Goal: Entertainment & Leisure: Consume media (video, audio)

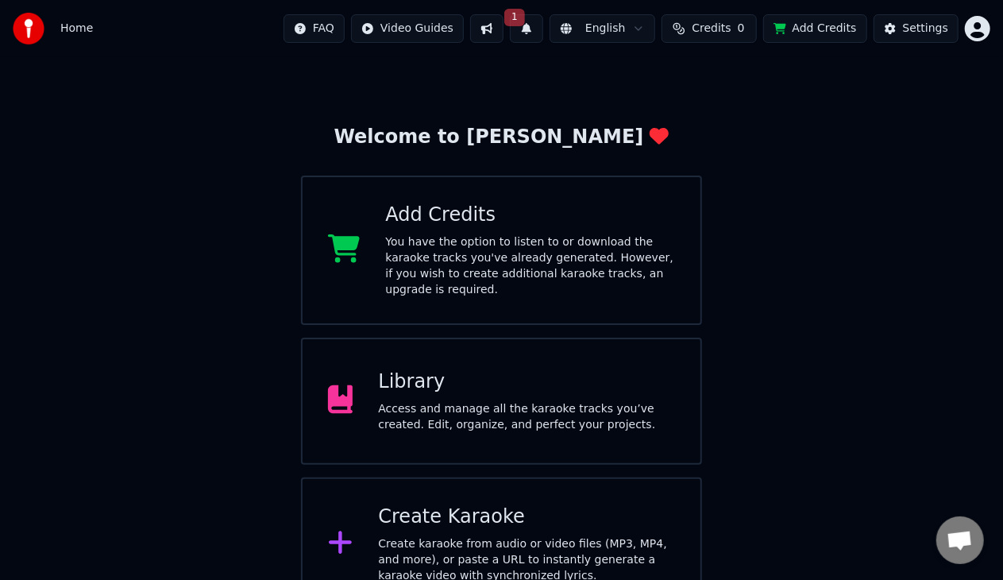
scroll to position [29, 0]
click at [403, 103] on div "Welcome to Youka Add Credits You have the option to listen to or download the k…" at bounding box center [501, 319] width 1003 height 581
click at [475, 382] on div "Library Access and manage all the karaoke tracks you’ve created. Edit, organize…" at bounding box center [526, 401] width 297 height 64
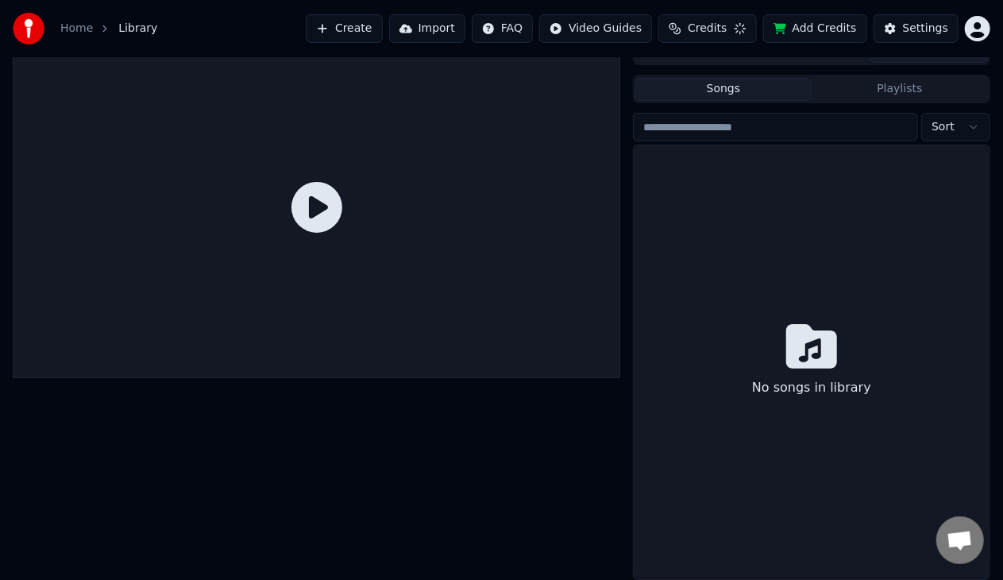
scroll to position [20, 0]
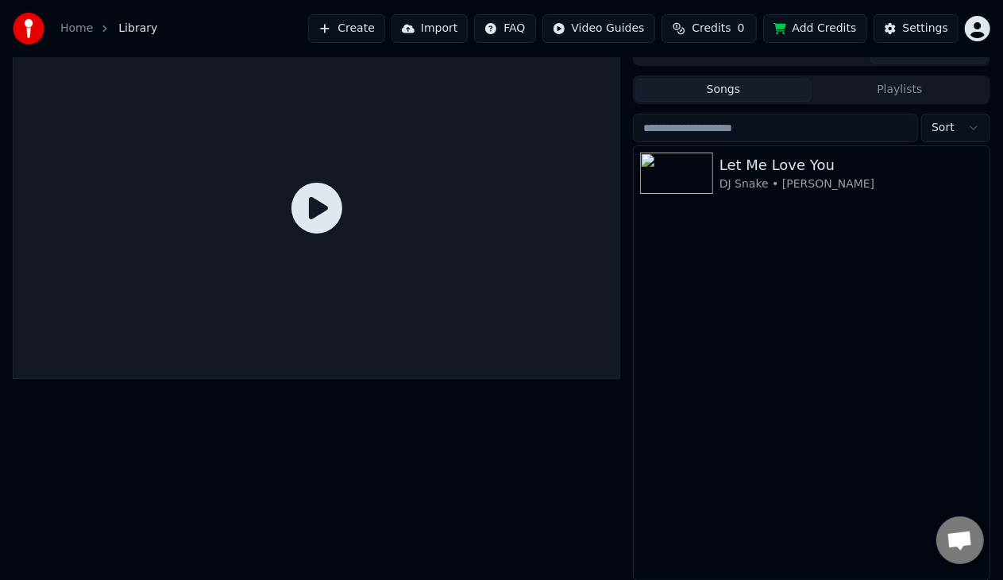
click at [727, 30] on span "Credits" at bounding box center [711, 29] width 39 height 16
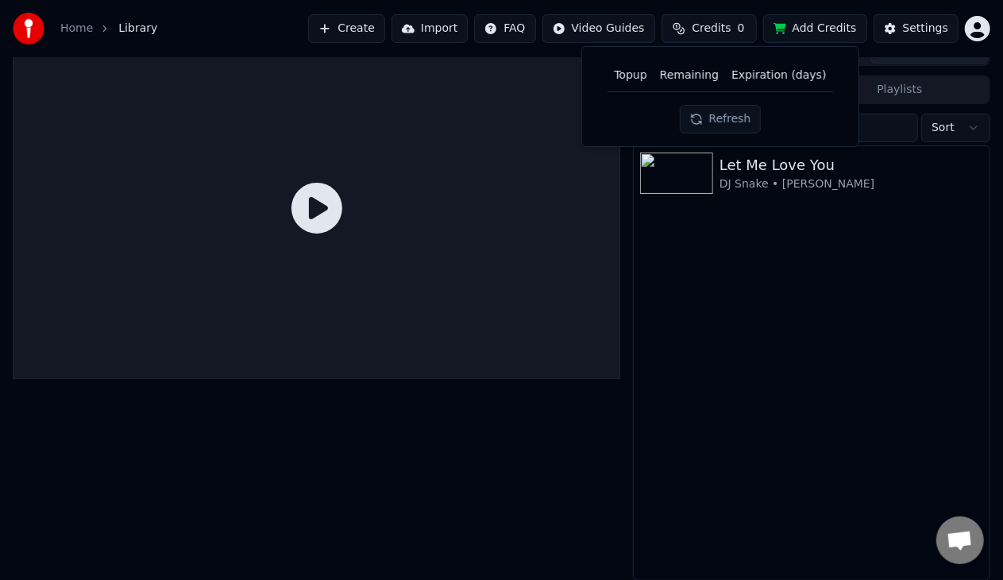
click at [733, 110] on button "Refresh" at bounding box center [721, 119] width 82 height 29
click at [801, 65] on th "Expiration (days)" at bounding box center [778, 76] width 107 height 32
click at [783, 299] on div "Let Me Love You DJ [PERSON_NAME] • [PERSON_NAME]" at bounding box center [812, 363] width 356 height 434
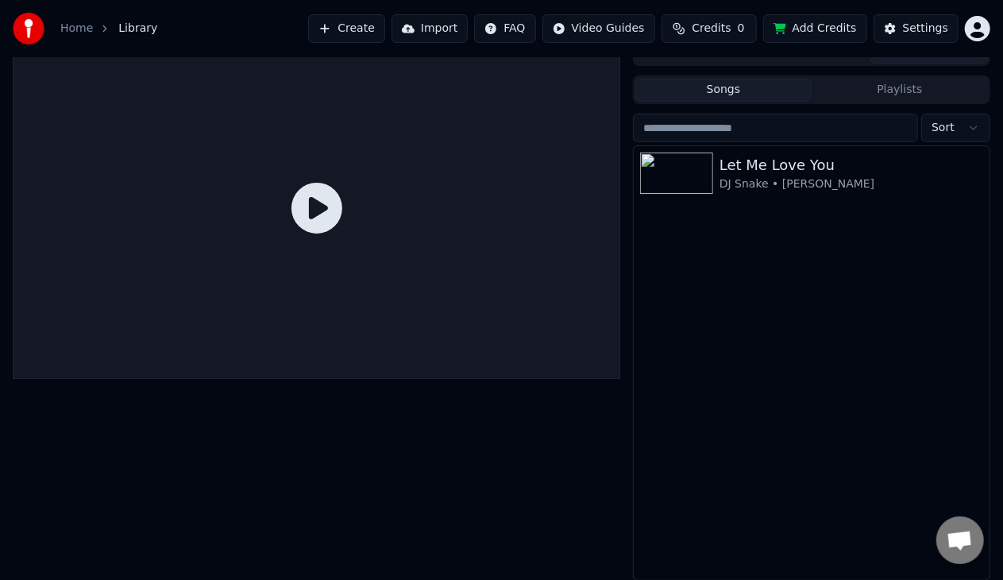
click at [821, 25] on button "Add Credits" at bounding box center [815, 28] width 104 height 29
click at [735, 168] on div "Let Me Love You" at bounding box center [844, 165] width 248 height 22
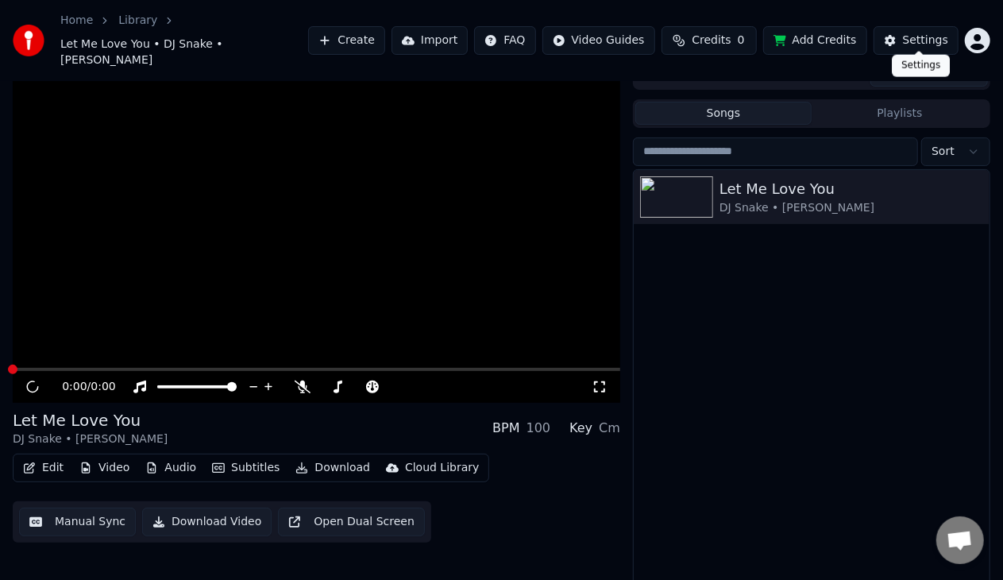
scroll to position [28, 0]
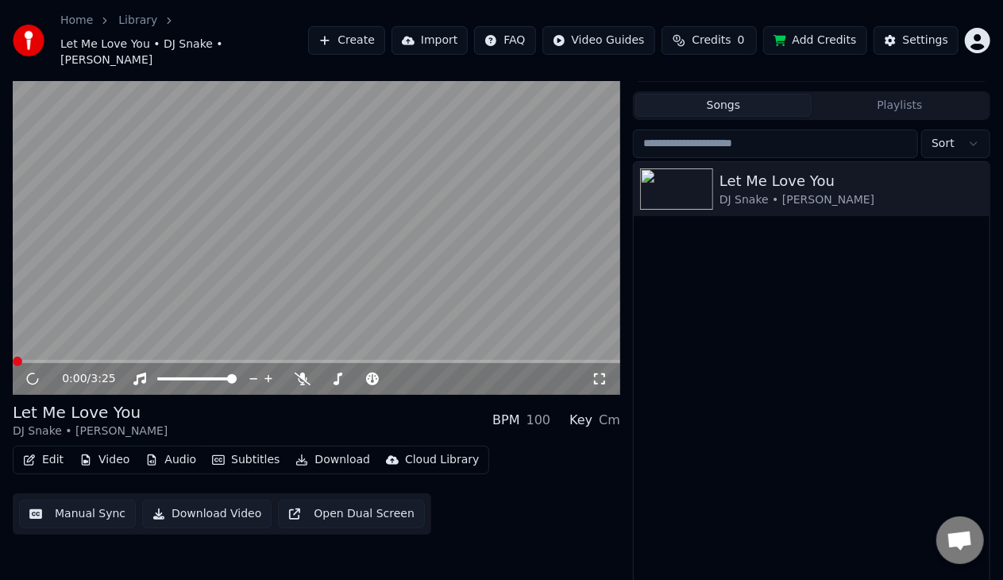
click at [518, 245] on video at bounding box center [317, 224] width 608 height 342
